Goal: Task Accomplishment & Management: Manage account settings

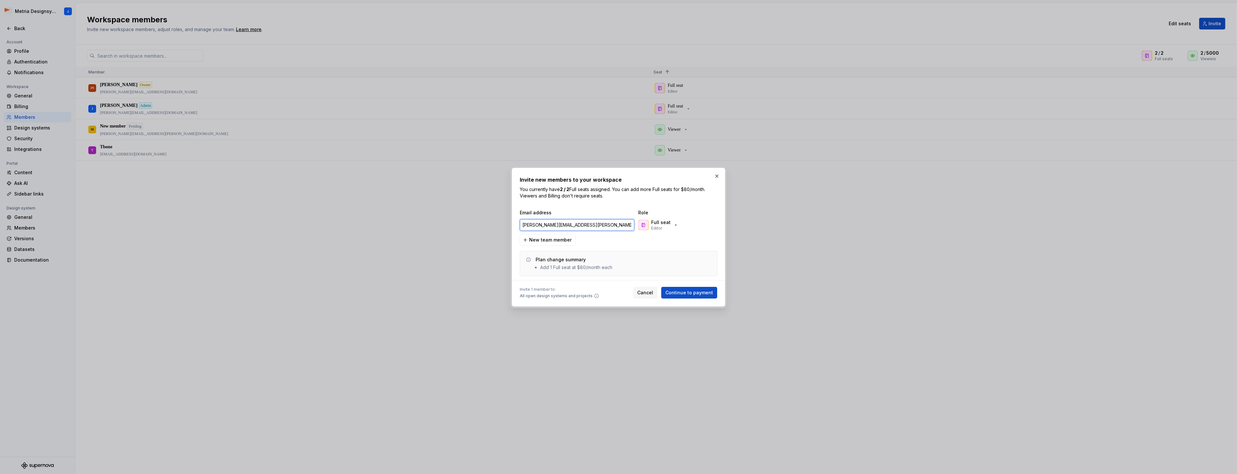
click at [600, 223] on input "[PERSON_NAME][EMAIL_ADDRESS][PERSON_NAME][DOMAIN_NAME]" at bounding box center [577, 225] width 115 height 12
paste input "[PERSON_NAME].[PERSON_NAME]"
type input "[EMAIL_ADDRESS][PERSON_NAME][DOMAIN_NAME]"
click at [717, 178] on button "button" at bounding box center [716, 176] width 9 height 9
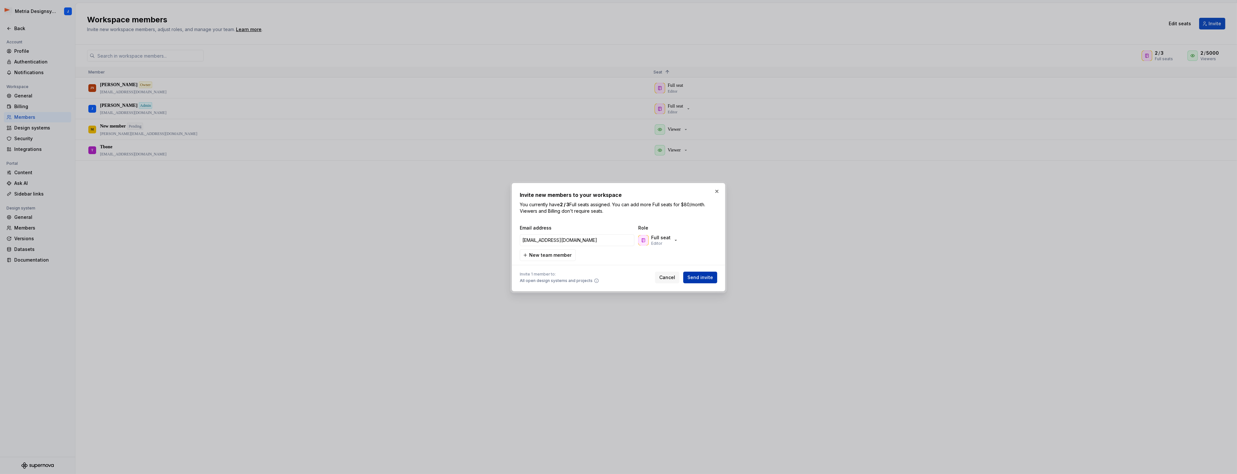
click at [706, 276] on span "Send invite" at bounding box center [701, 277] width 26 height 6
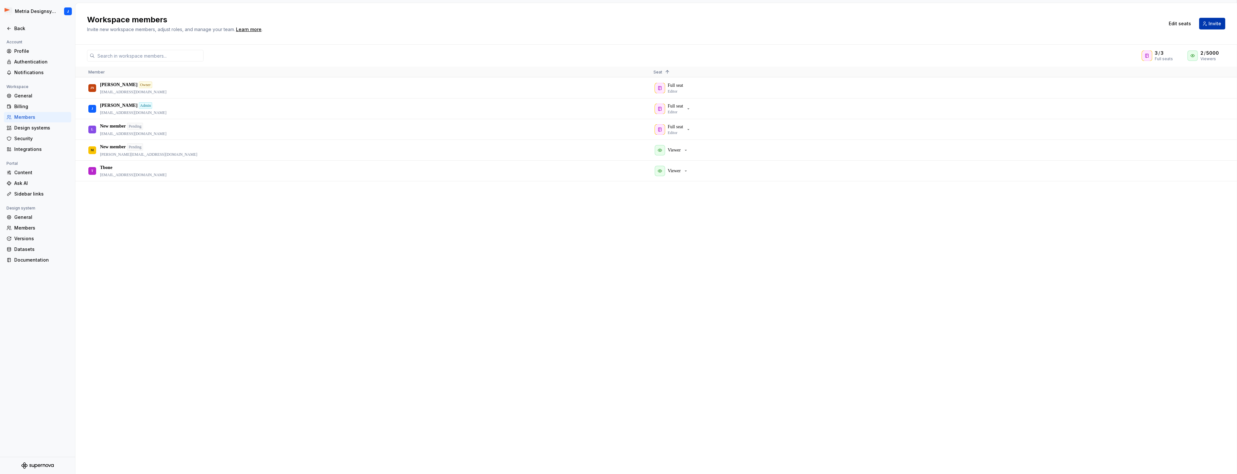
click at [1209, 25] on button "Invite" at bounding box center [1212, 24] width 26 height 12
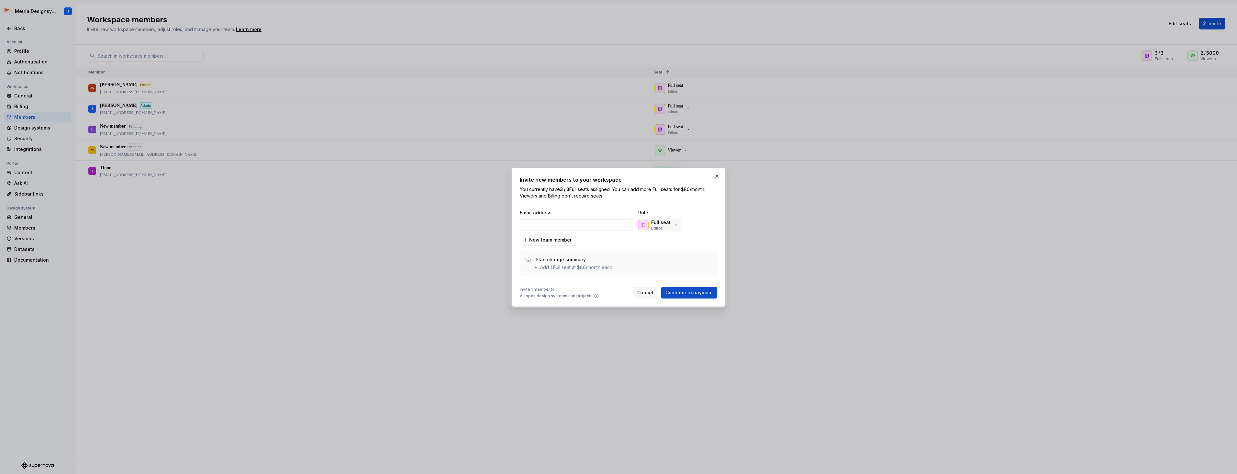
click at [675, 226] on icon "button" at bounding box center [675, 224] width 5 height 5
click at [690, 281] on p "Read-only access" at bounding box center [679, 283] width 35 height 5
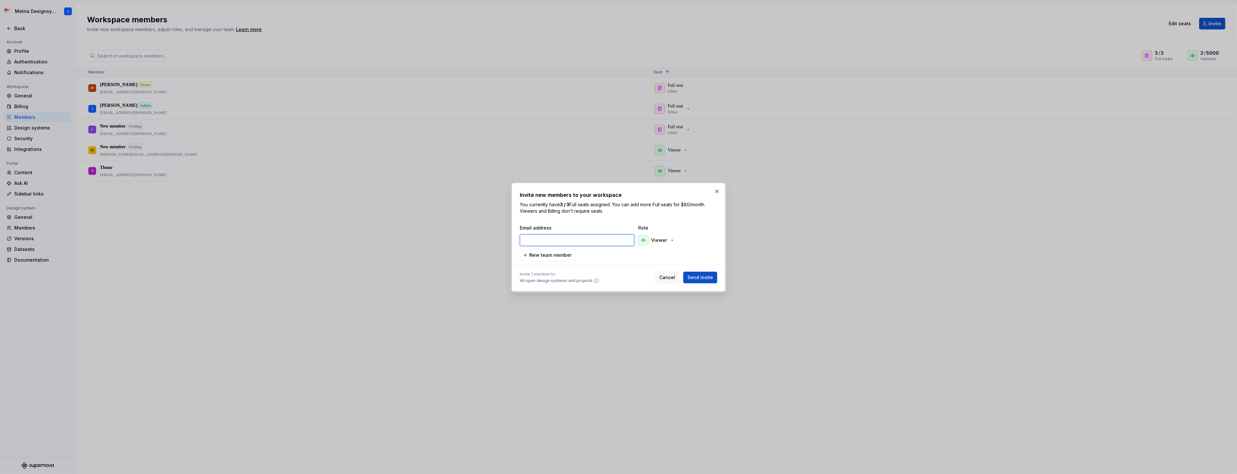
click at [579, 238] on input "email" at bounding box center [577, 240] width 115 height 12
type input "[PERSON_NAME][EMAIL_ADDRESS][PERSON_NAME][DOMAIN_NAME]"
click at [705, 278] on span "Send invite" at bounding box center [701, 277] width 26 height 6
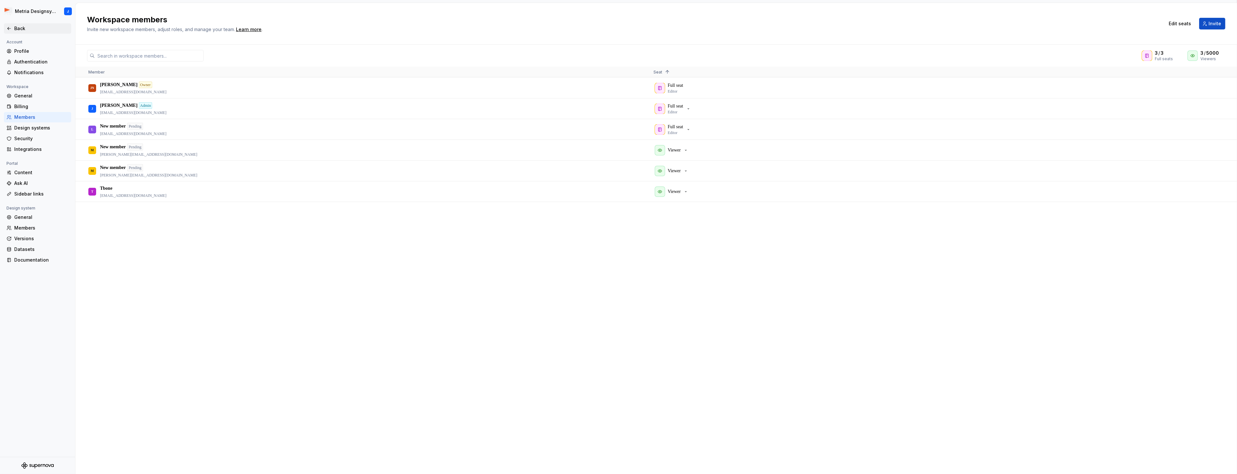
click at [16, 28] on div "Back" at bounding box center [41, 28] width 54 height 6
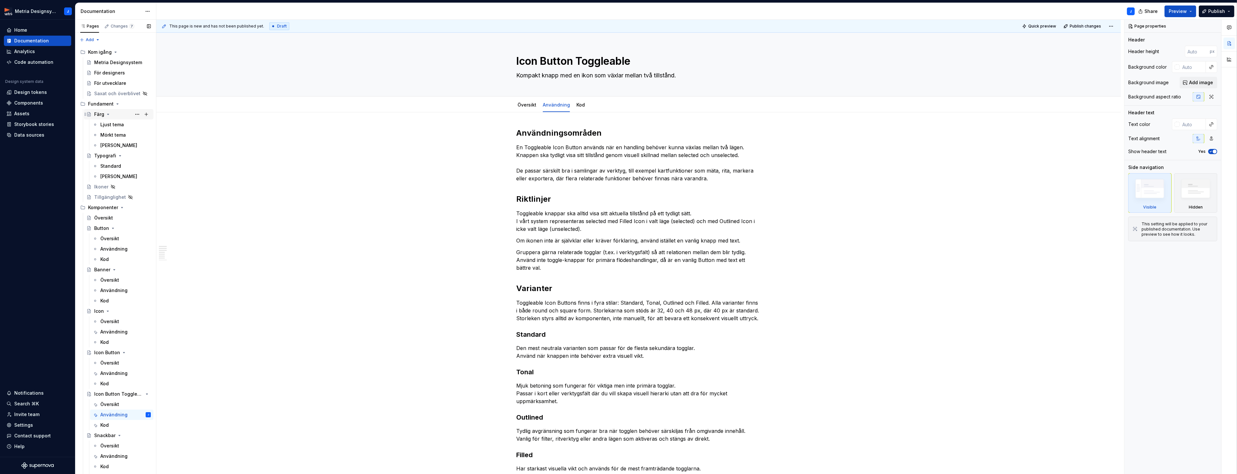
click at [108, 115] on icon "Page tree" at bounding box center [108, 114] width 5 height 5
click at [119, 126] on icon "Page tree" at bounding box center [120, 124] width 5 height 5
click at [122, 157] on icon "Page tree" at bounding box center [121, 155] width 5 height 5
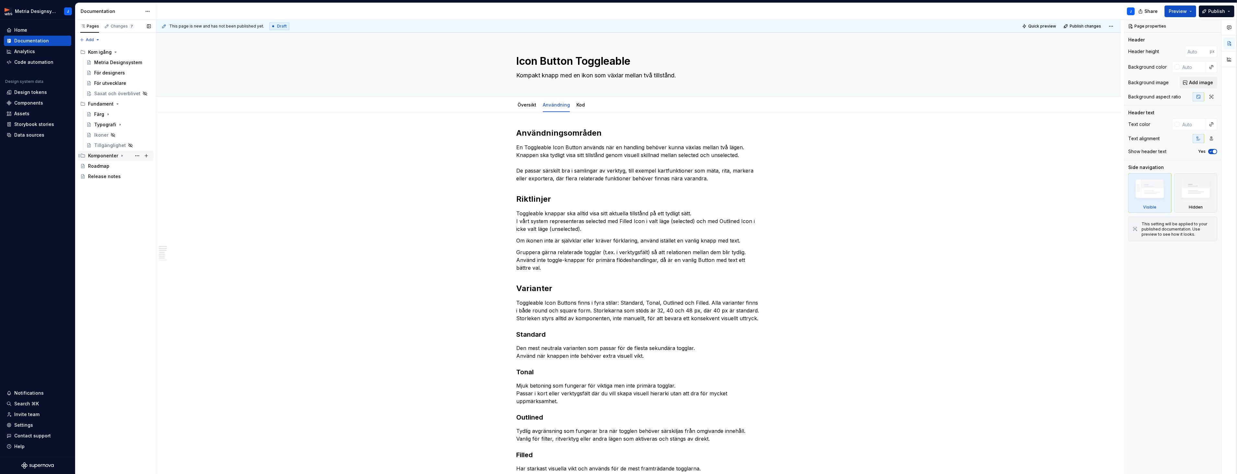
click at [119, 154] on icon "Page tree" at bounding box center [121, 155] width 5 height 5
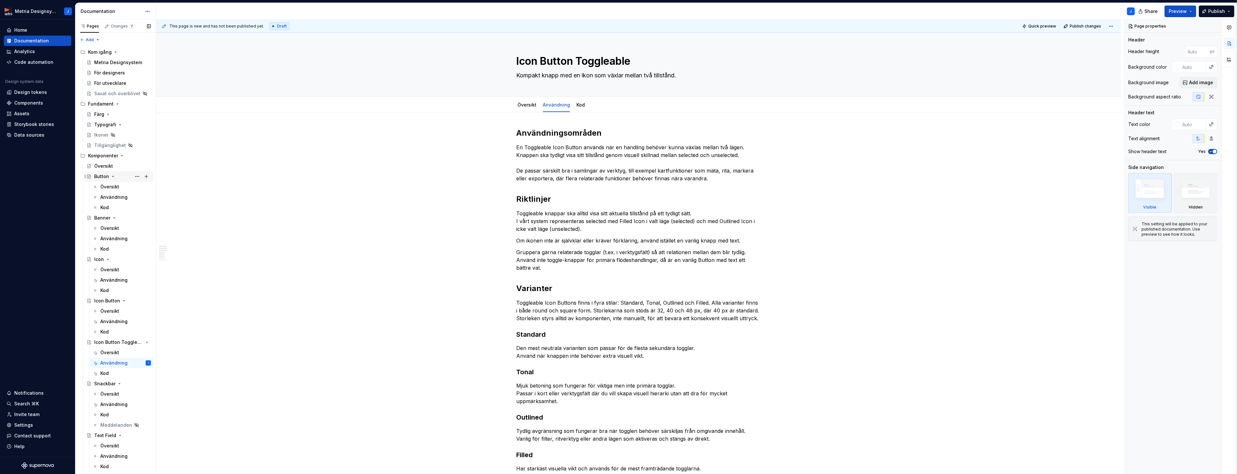
drag, startPoint x: 114, startPoint y: 178, endPoint x: 109, endPoint y: 176, distance: 4.5
click at [113, 178] on icon "Page tree" at bounding box center [112, 176] width 5 height 5
click at [114, 187] on icon "Page tree" at bounding box center [114, 186] width 5 height 5
click at [109, 197] on icon "Page tree" at bounding box center [107, 197] width 5 height 5
click at [119, 208] on div "Icon Button" at bounding box center [122, 207] width 57 height 9
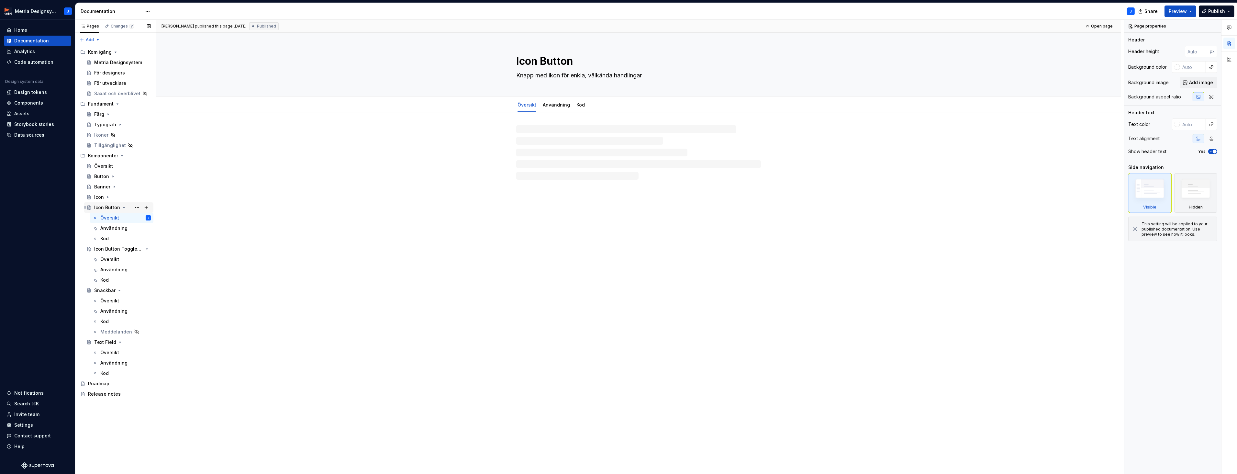
click at [123, 208] on icon "Page tree" at bounding box center [124, 207] width 2 height 1
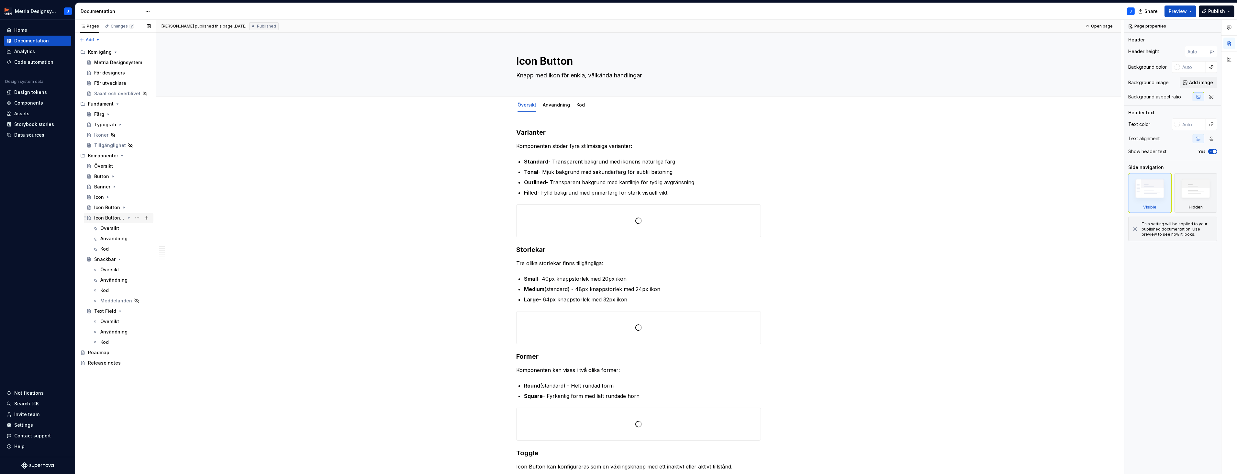
click at [128, 218] on icon "Page tree" at bounding box center [128, 217] width 5 height 5
click at [119, 228] on icon "Page tree" at bounding box center [120, 228] width 2 height 1
click at [119, 237] on icon "Page tree" at bounding box center [120, 238] width 5 height 5
type textarea "*"
